Goal: Navigation & Orientation: Go to known website

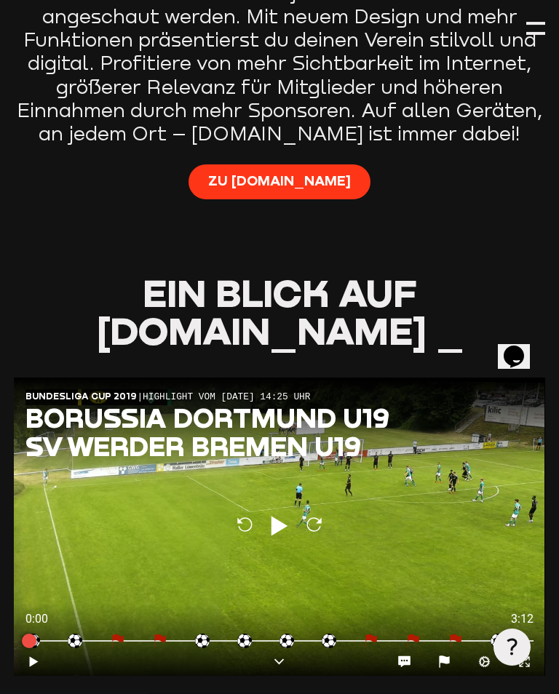
click at [318, 172] on span "Zu [DOMAIN_NAME]" at bounding box center [279, 181] width 143 height 19
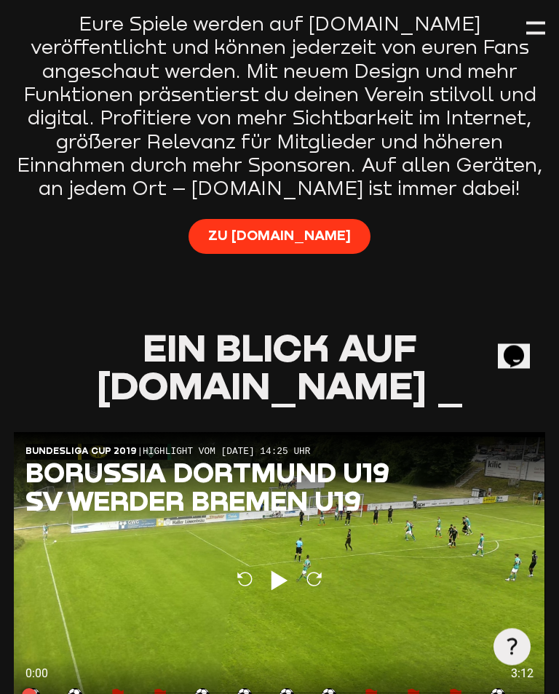
scroll to position [854, 0]
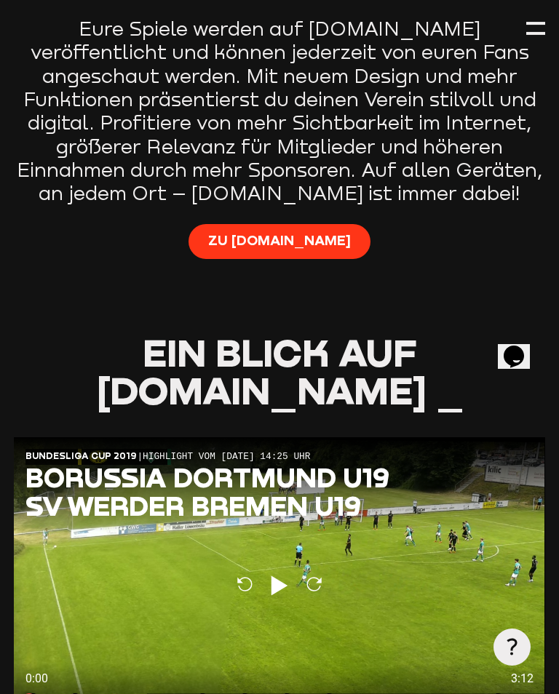
click at [531, 32] on div at bounding box center [535, 28] width 19 height 19
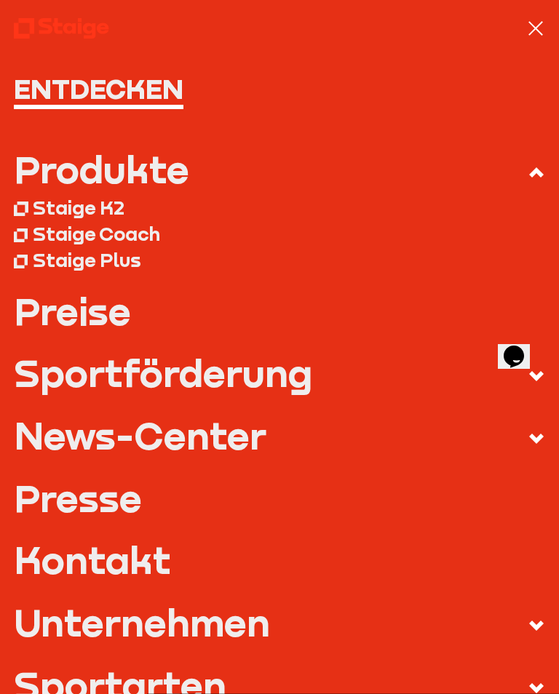
scroll to position [0, 0]
click at [529, 23] on div at bounding box center [535, 28] width 15 height 15
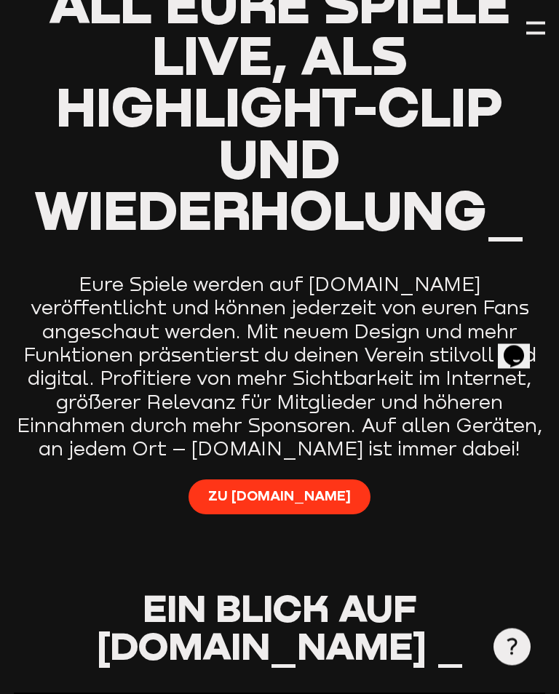
scroll to position [596, 0]
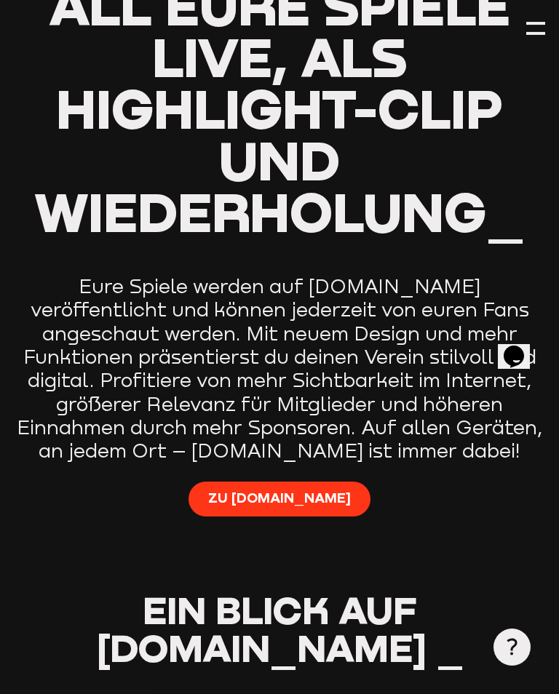
click at [305, 489] on span "Zu [DOMAIN_NAME]" at bounding box center [279, 498] width 143 height 19
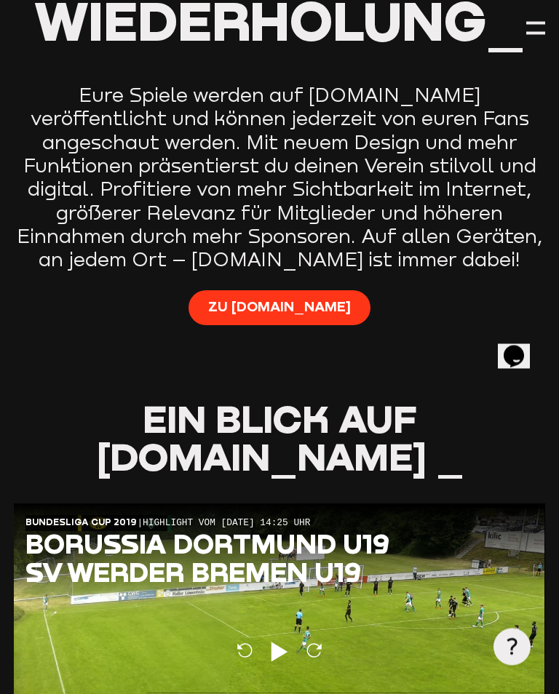
scroll to position [702, 0]
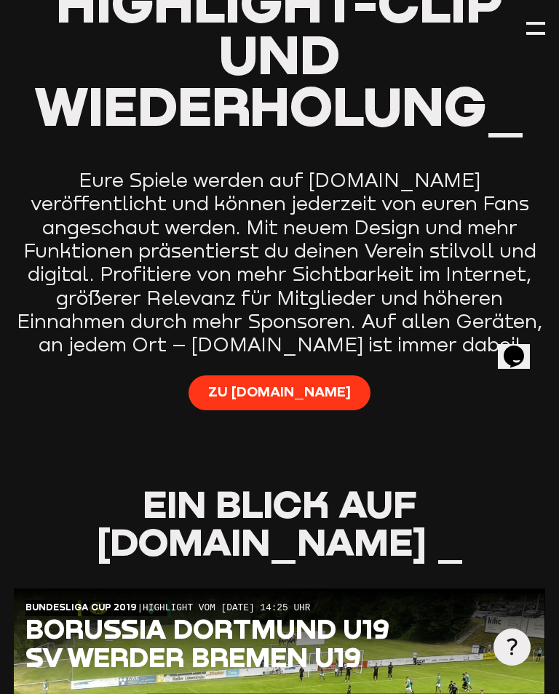
click at [267, 376] on link "Zu [DOMAIN_NAME]" at bounding box center [280, 393] width 182 height 34
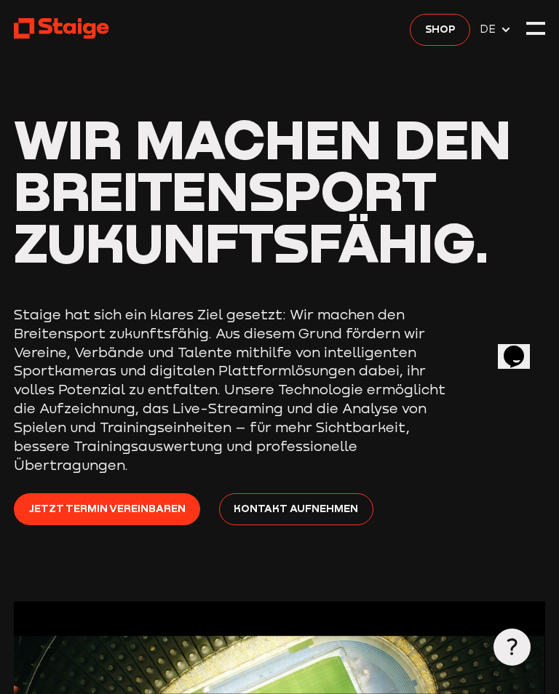
click at [539, 20] on div at bounding box center [535, 28] width 19 height 19
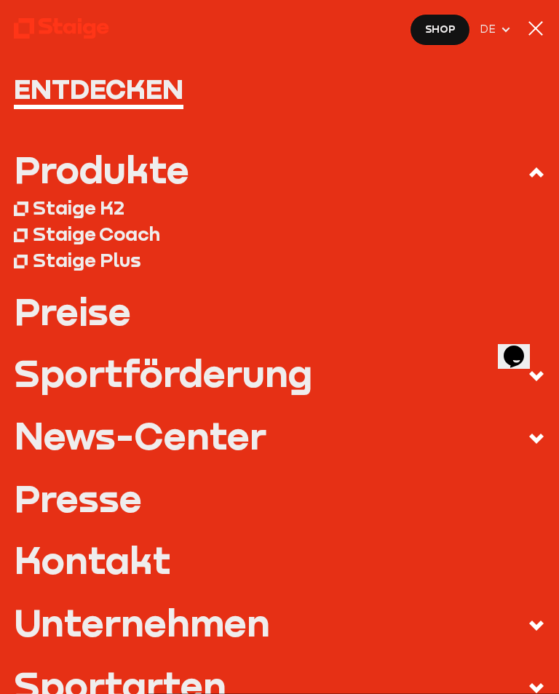
click at [543, 23] on div at bounding box center [535, 28] width 19 height 19
